Goal: Task Accomplishment & Management: Manage account settings

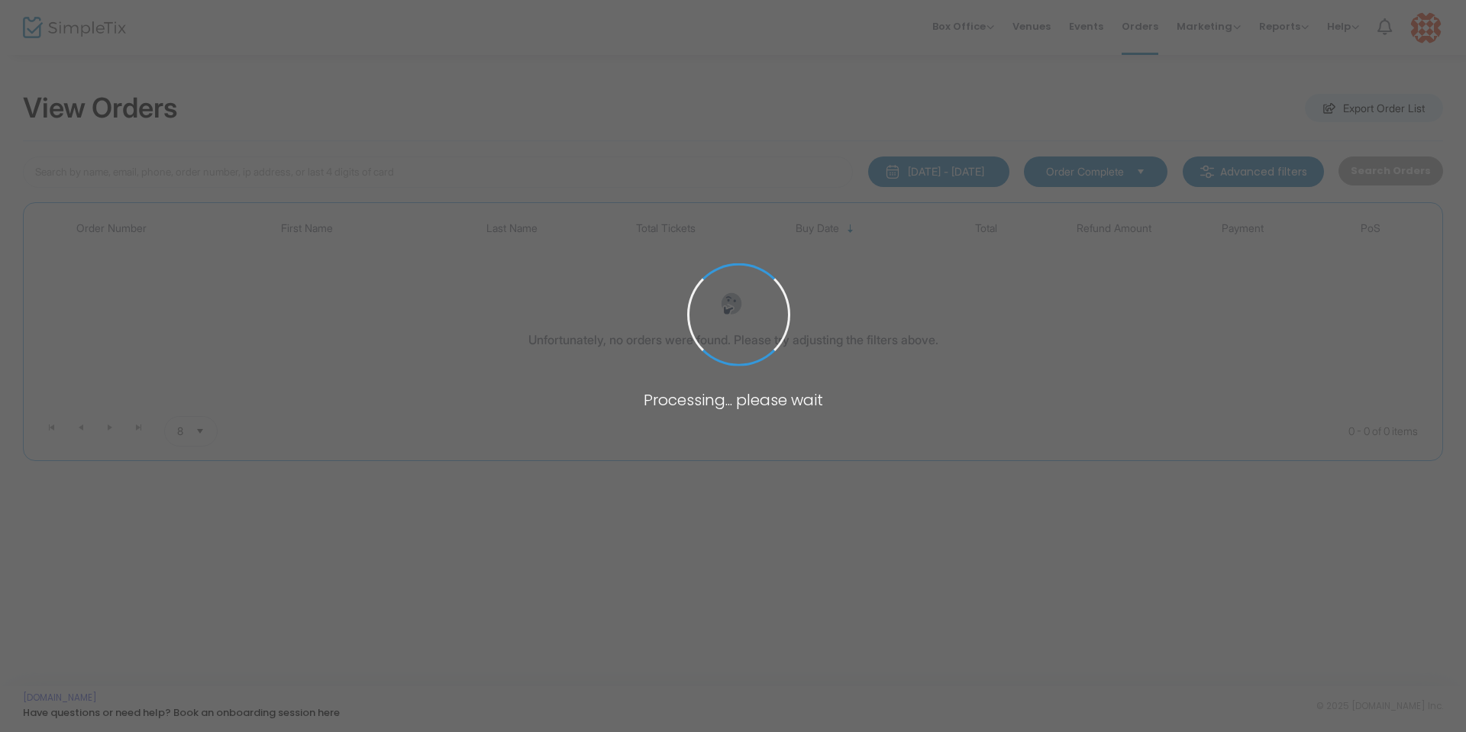
type input "[PERSON_NAME]"
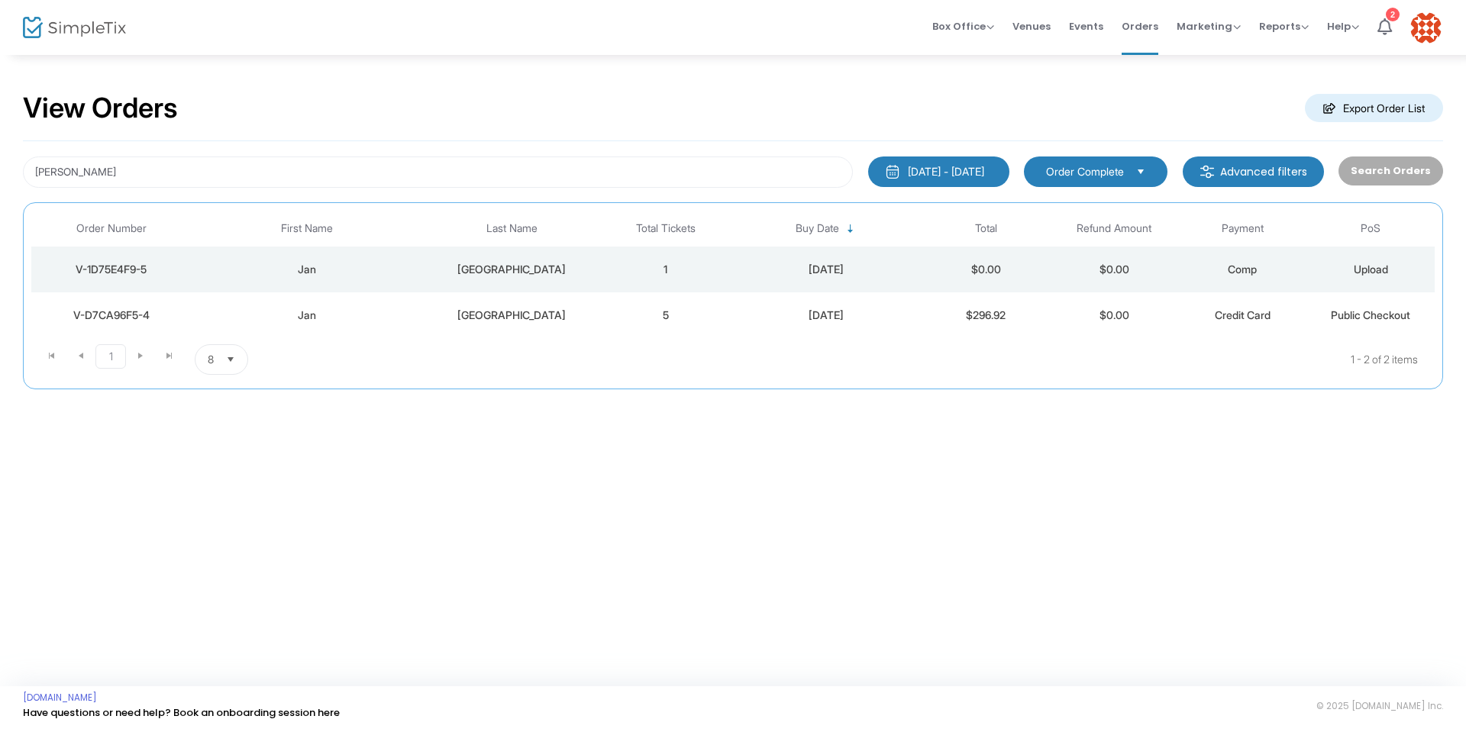
drag, startPoint x: 569, startPoint y: 126, endPoint x: 476, endPoint y: 166, distance: 100.9
click at [545, 147] on div "View Orders Export Order List [PERSON_NAME] [DATE] - [DATE] Last 30 Days [DATE]…" at bounding box center [733, 232] width 1420 height 313
click at [0, 174] on div "View Orders Export Order List [PERSON_NAME] [DATE] - [DATE] Last 30 Days [DATE]…" at bounding box center [733, 247] width 1466 height 389
drag, startPoint x: 99, startPoint y: 164, endPoint x: 19, endPoint y: 181, distance: 81.2
click at [19, 181] on div "[PERSON_NAME]" at bounding box center [437, 172] width 845 height 31
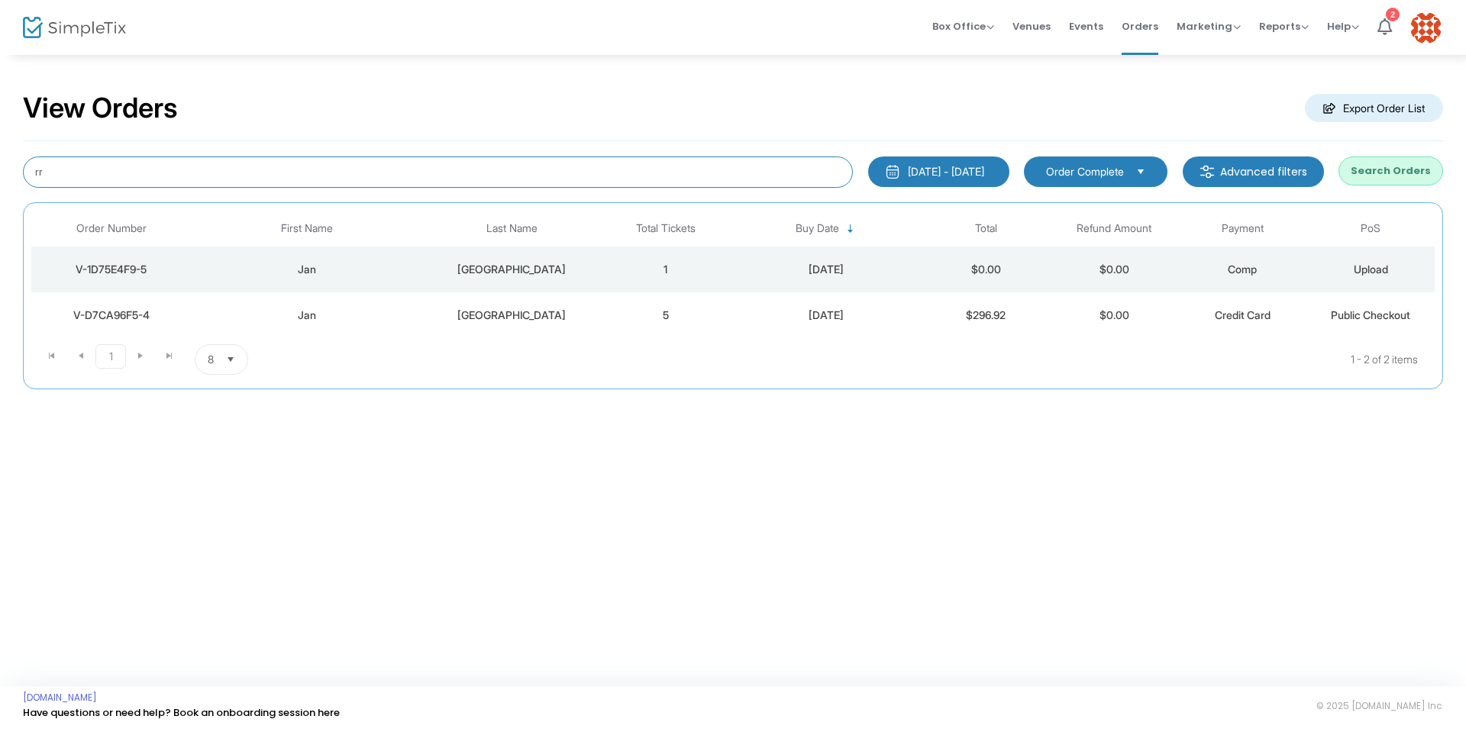
type input "r"
type input "[PERSON_NAME]"
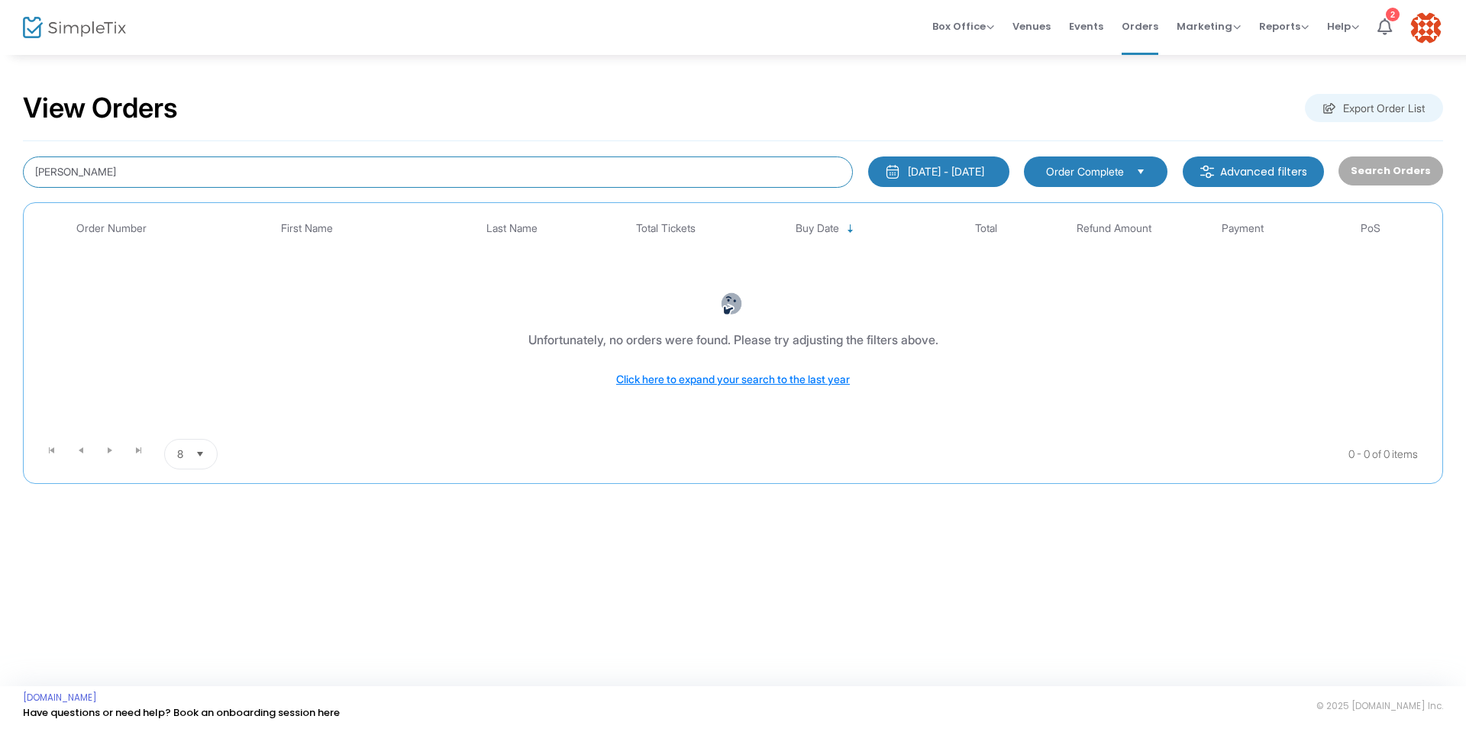
drag, startPoint x: 46, startPoint y: 169, endPoint x: 210, endPoint y: 182, distance: 164.7
click at [56, 166] on input "[PERSON_NAME]" at bounding box center [438, 172] width 830 height 31
drag, startPoint x: 159, startPoint y: 178, endPoint x: 0, endPoint y: 183, distance: 158.9
click at [0, 183] on div "View Orders Export Order List [PERSON_NAME] [DATE] - [DATE] Last 30 Days [DATE]…" at bounding box center [733, 295] width 1466 height 484
type input "[PERSON_NAME]"
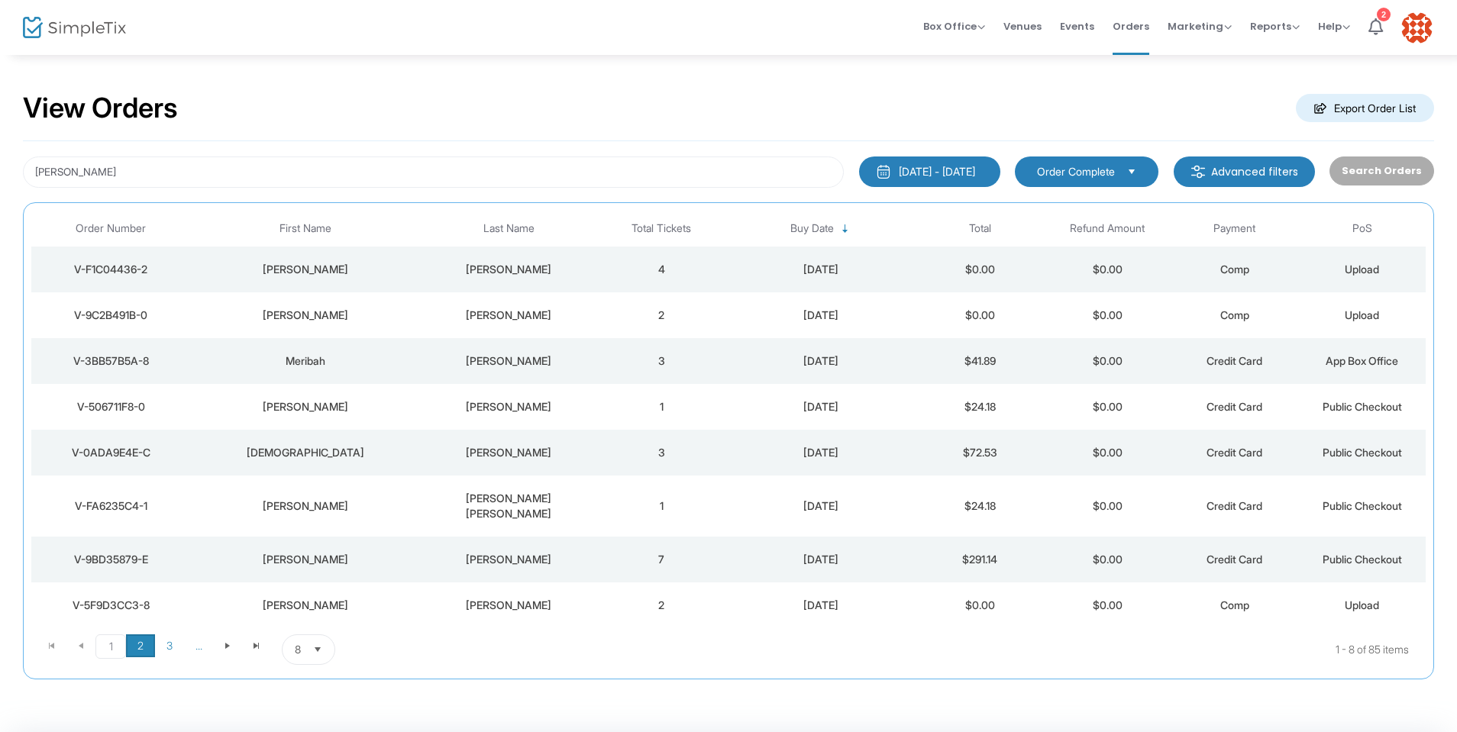
click at [139, 635] on span "2" at bounding box center [140, 646] width 29 height 23
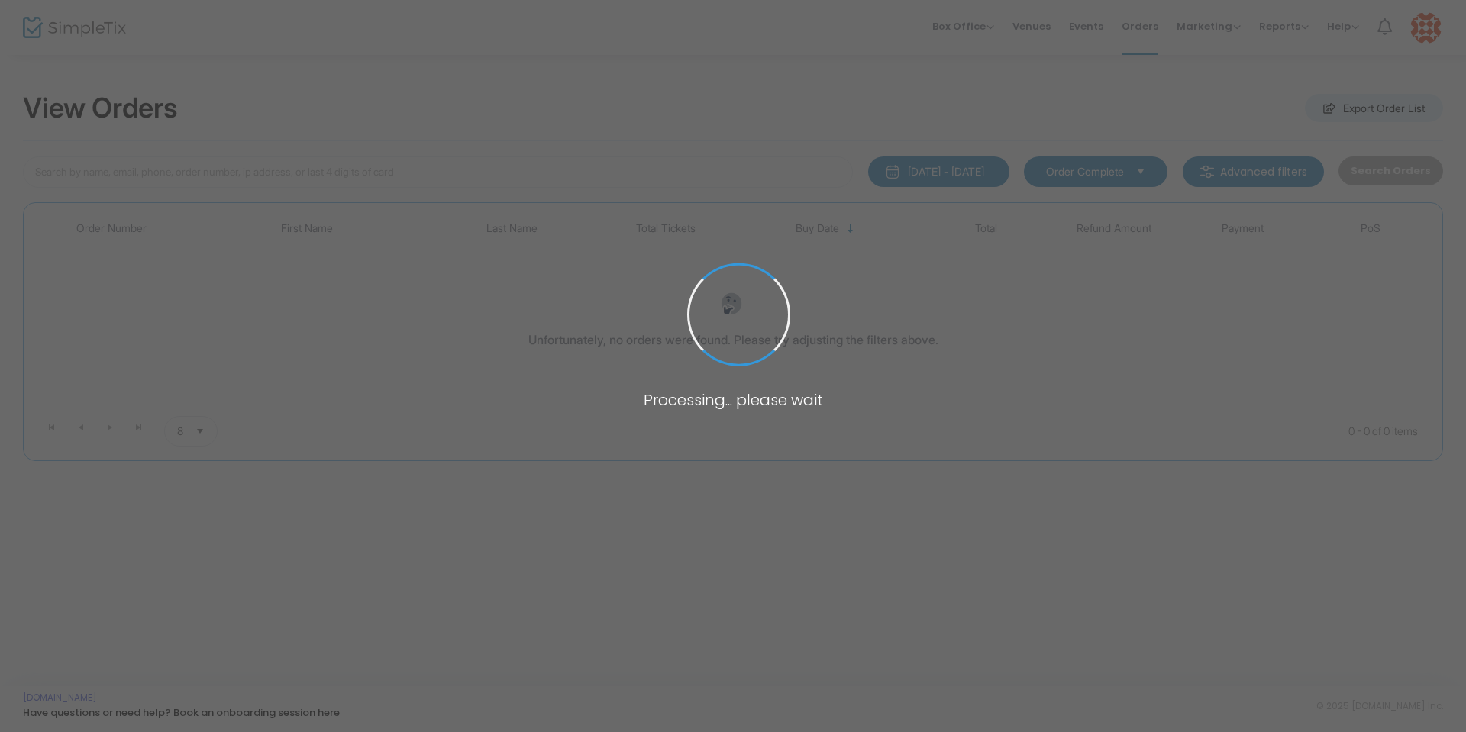
type input "[PERSON_NAME]"
